Goal: Information Seeking & Learning: Learn about a topic

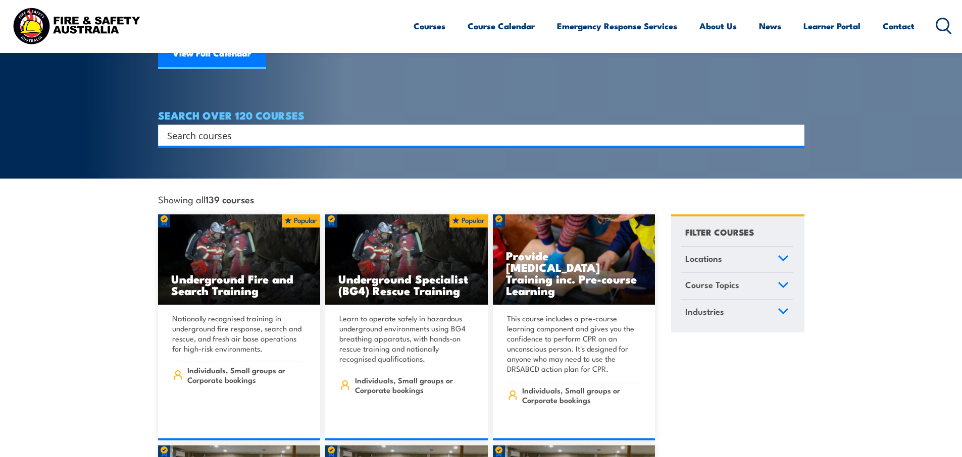
scroll to position [155, 0]
click at [331, 127] on input "Search input" at bounding box center [474, 134] width 615 height 15
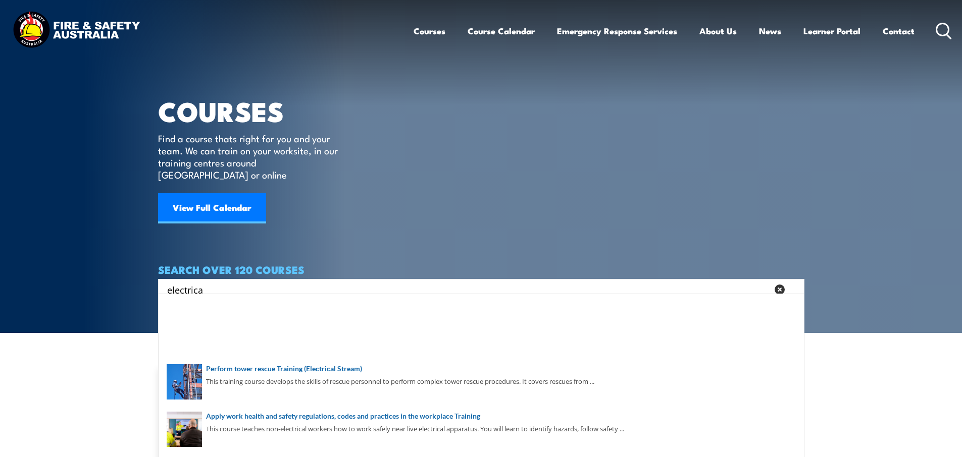
scroll to position [0, 0]
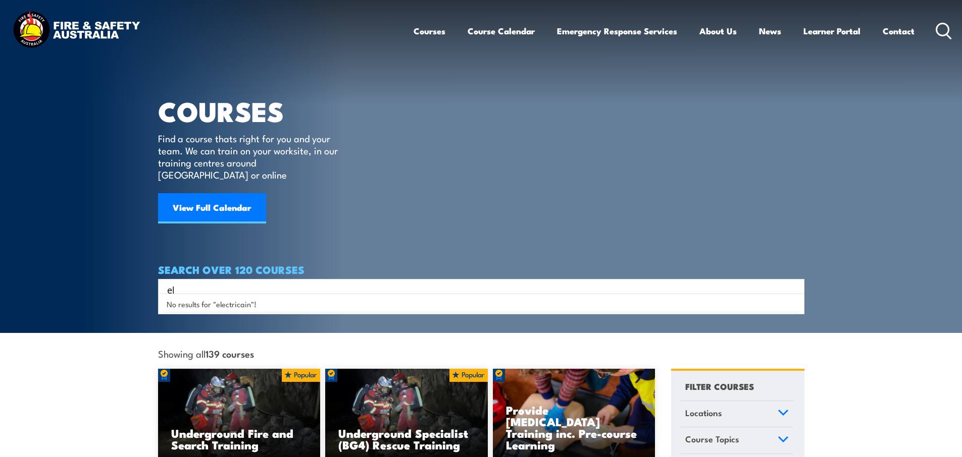
type input "e"
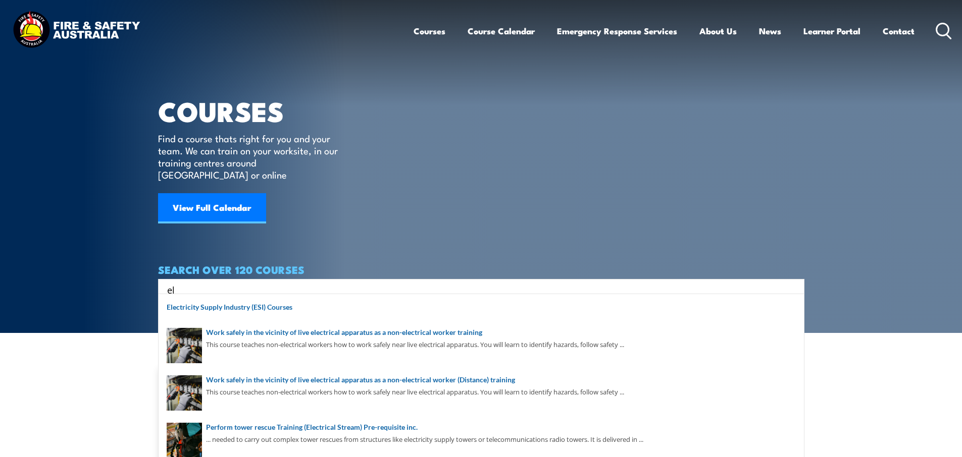
type input "e"
type input "electrical"
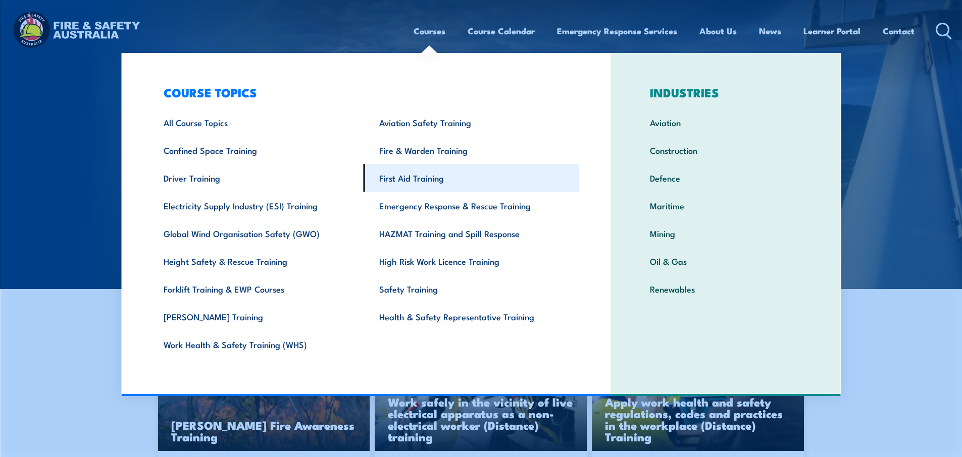
click at [415, 184] on link "First Aid Training" at bounding box center [471, 178] width 216 height 28
